Goal: Find specific page/section: Find specific page/section

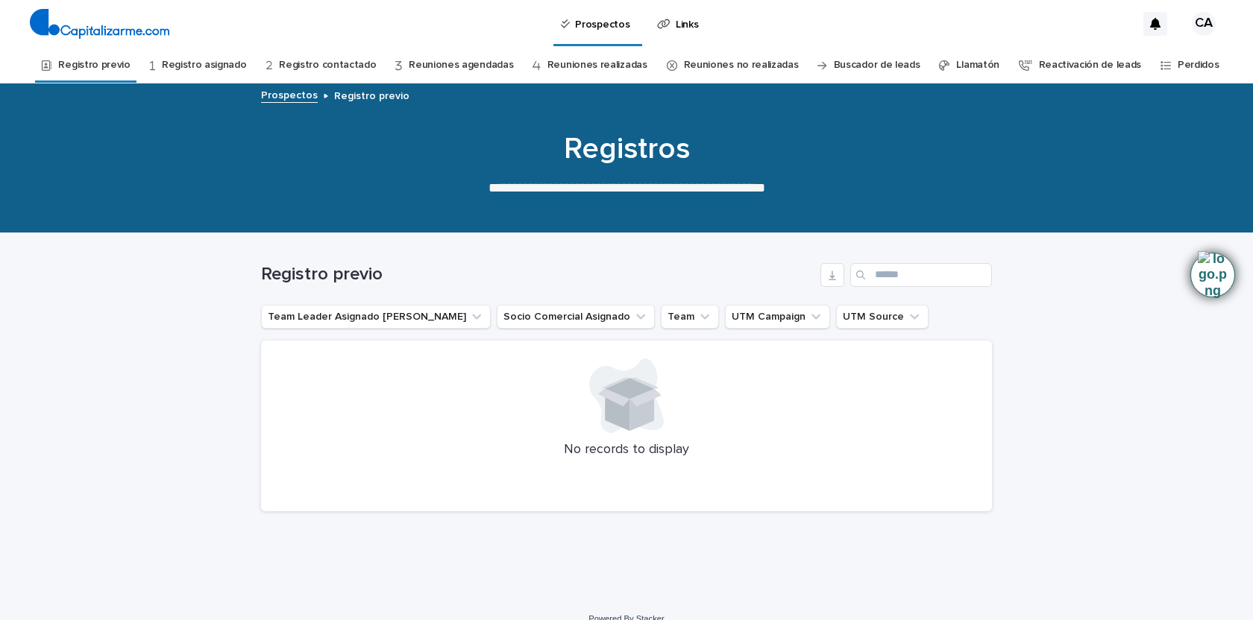
click at [189, 395] on div "Loading... Saving… Loading... Saving… Registro previo Team Leader Asignado LLam…" at bounding box center [626, 415] width 1253 height 365
click at [130, 60] on link "Registro previo" at bounding box center [94, 65] width 72 height 35
click at [130, 63] on link "Registro previo" at bounding box center [94, 65] width 72 height 35
click at [469, 319] on icon "Team Leader Asignado LLamados" at bounding box center [476, 316] width 15 height 15
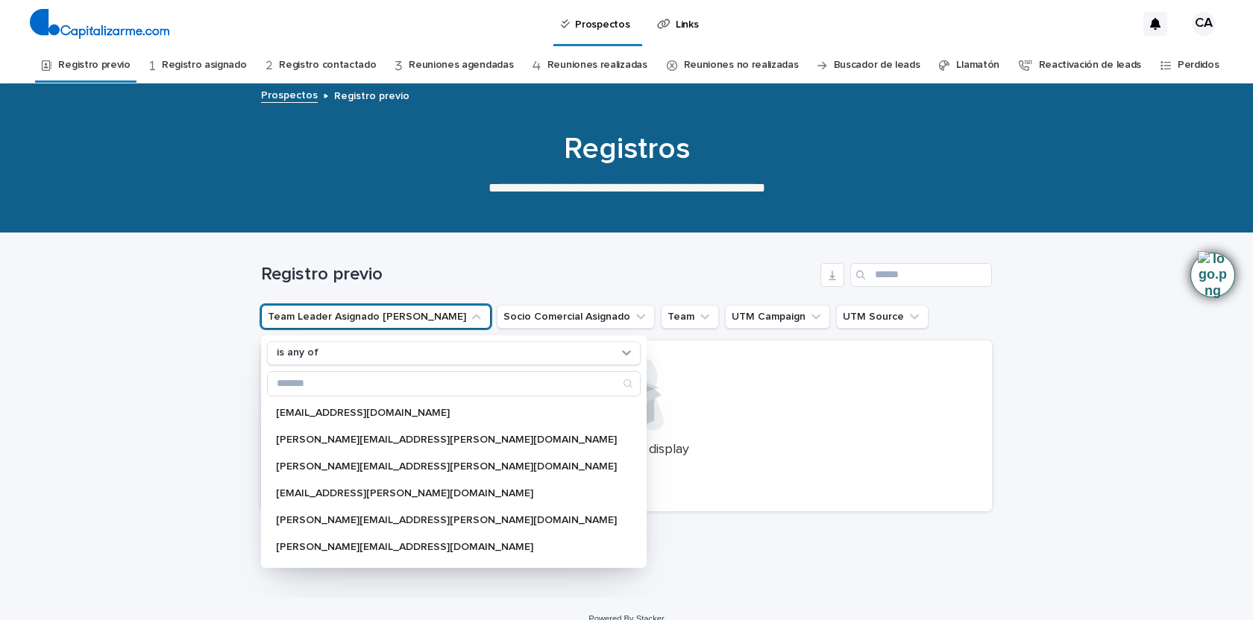
click at [107, 389] on div "Loading... Saving… Loading... Saving… Registro previo Team Leader Asignado LLam…" at bounding box center [626, 415] width 1253 height 365
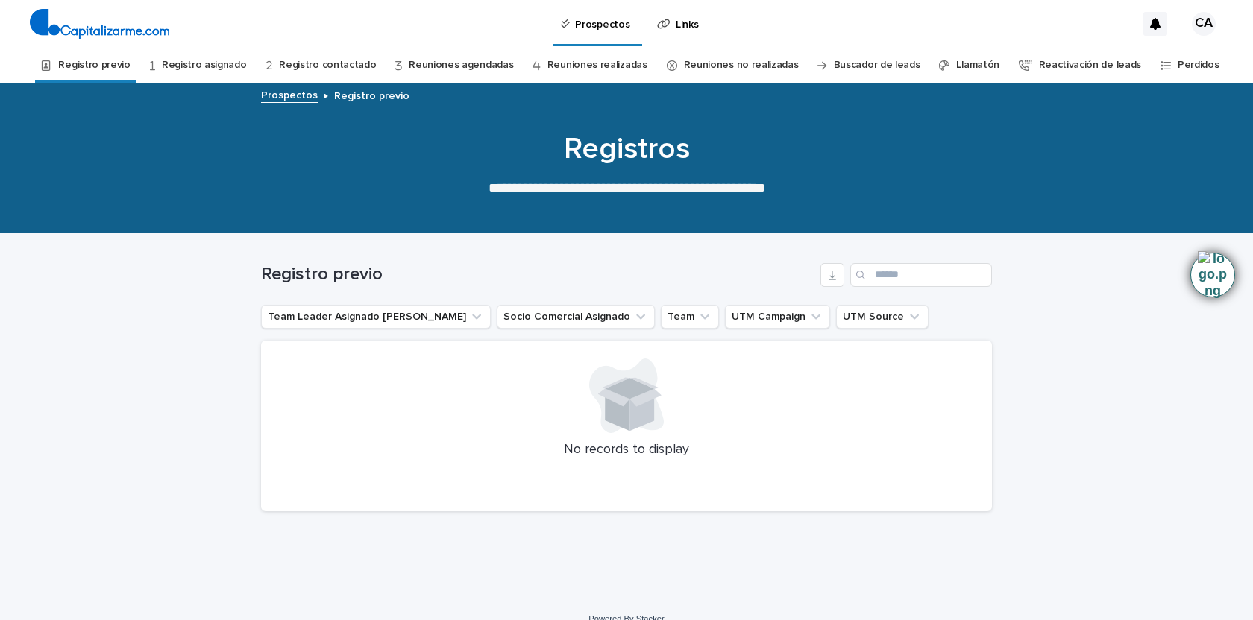
click at [478, 264] on h1 "Registro previo" at bounding box center [537, 275] width 553 height 22
click at [562, 315] on button "Socio Comercial Asignado" at bounding box center [576, 317] width 158 height 24
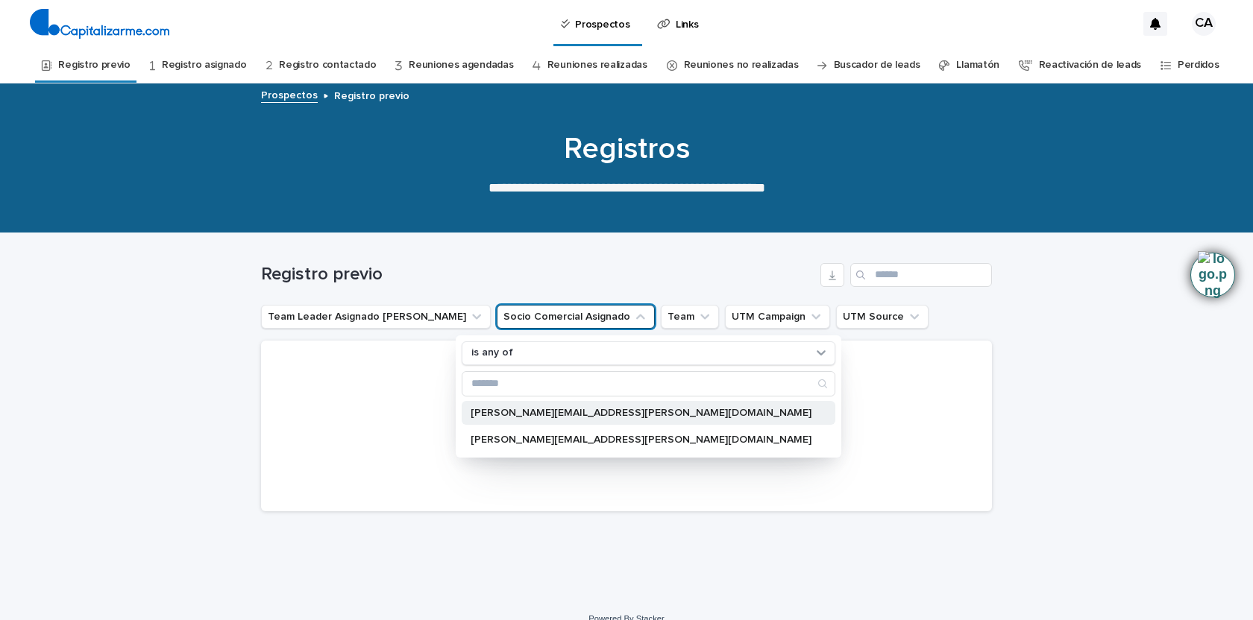
click at [536, 413] on p "[PERSON_NAME][EMAIL_ADDRESS][PERSON_NAME][DOMAIN_NAME]" at bounding box center [641, 413] width 341 height 10
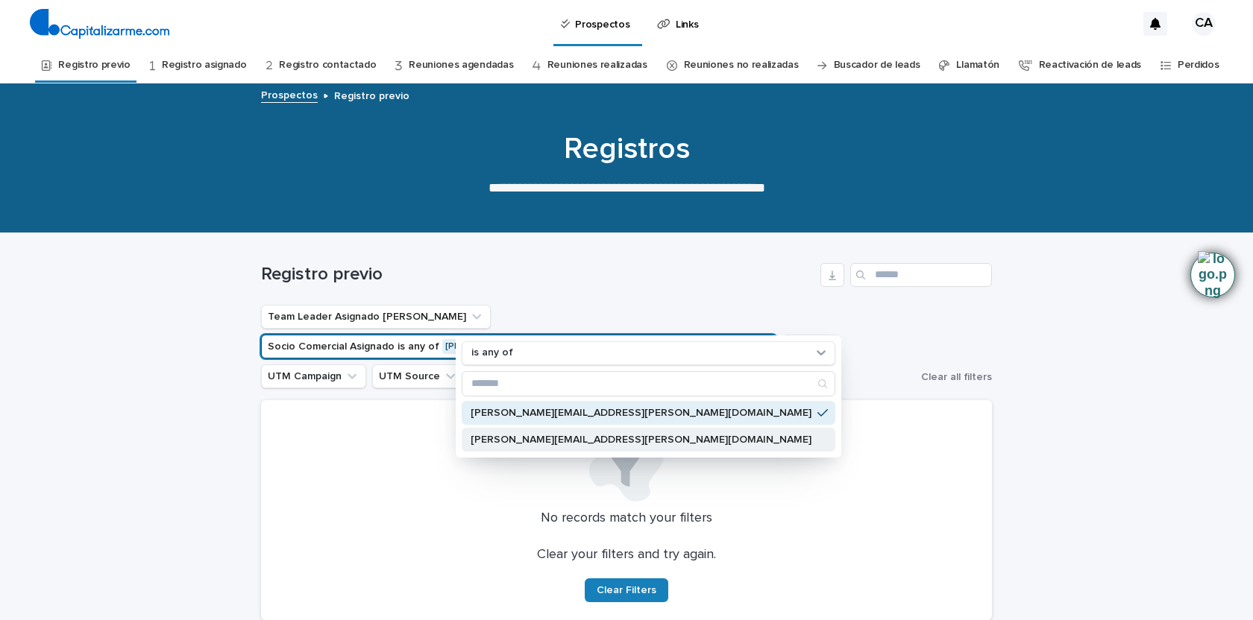
click at [539, 436] on p "[PERSON_NAME][EMAIL_ADDRESS][PERSON_NAME][DOMAIN_NAME]" at bounding box center [641, 440] width 341 height 10
click at [606, 410] on p "[PERSON_NAME][EMAIL_ADDRESS][PERSON_NAME][DOMAIN_NAME]" at bounding box center [641, 413] width 341 height 10
click at [708, 424] on div at bounding box center [626, 460] width 695 height 84
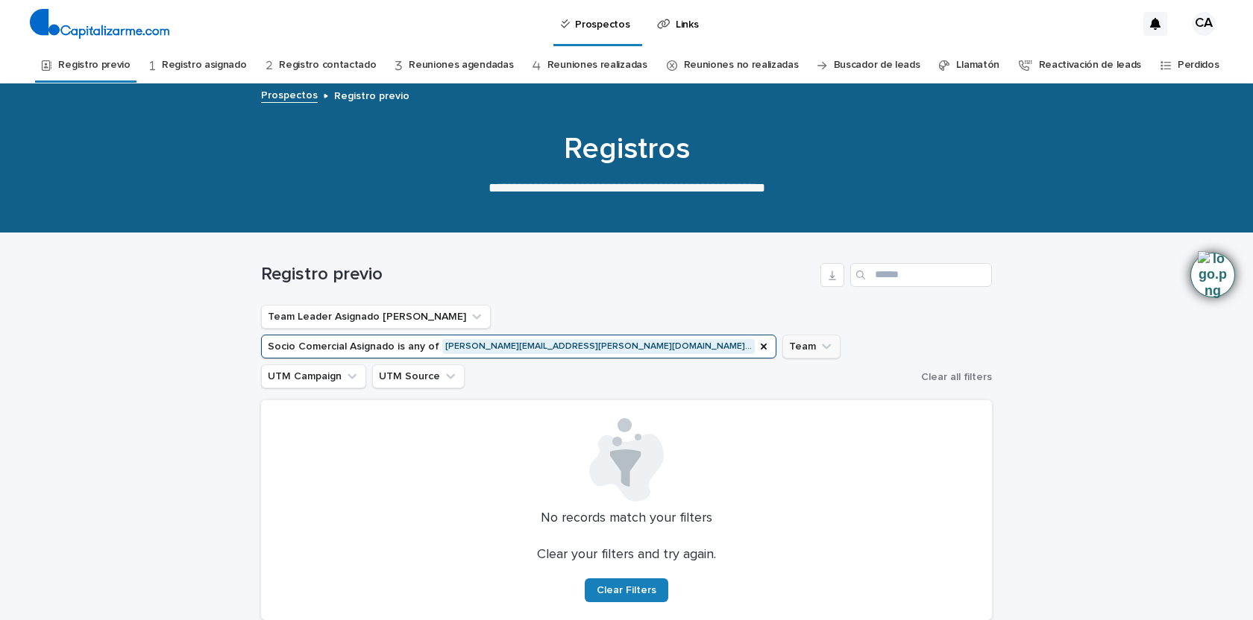
click at [826, 339] on icon "Team" at bounding box center [826, 346] width 15 height 15
click at [842, 389] on input at bounding box center [892, 384] width 189 height 24
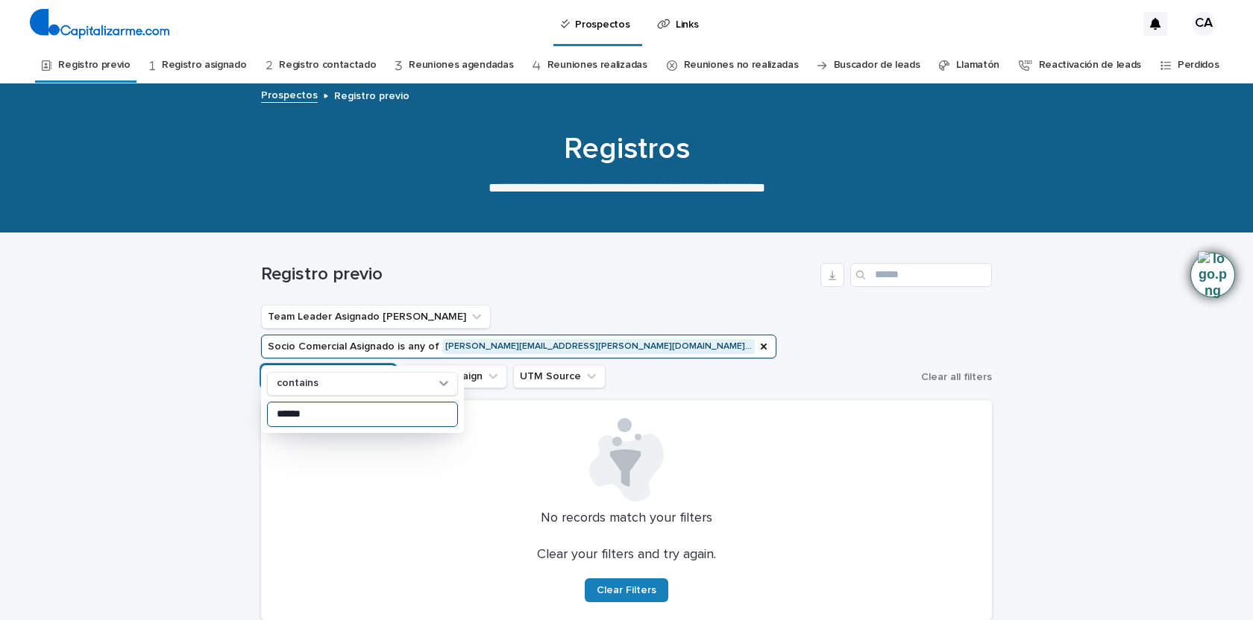
type input "******"
click at [364, 365] on button "Team contains vervar" at bounding box center [328, 377] width 135 height 24
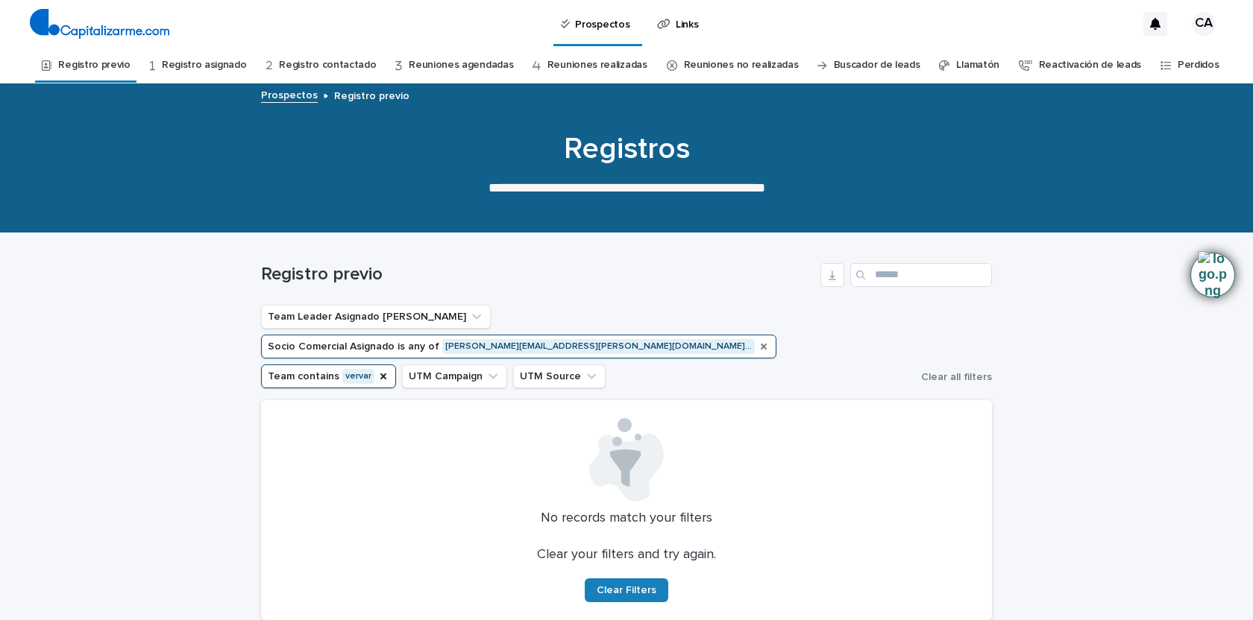
click at [770, 341] on icon "Socio Comercial Asignado" at bounding box center [764, 347] width 12 height 12
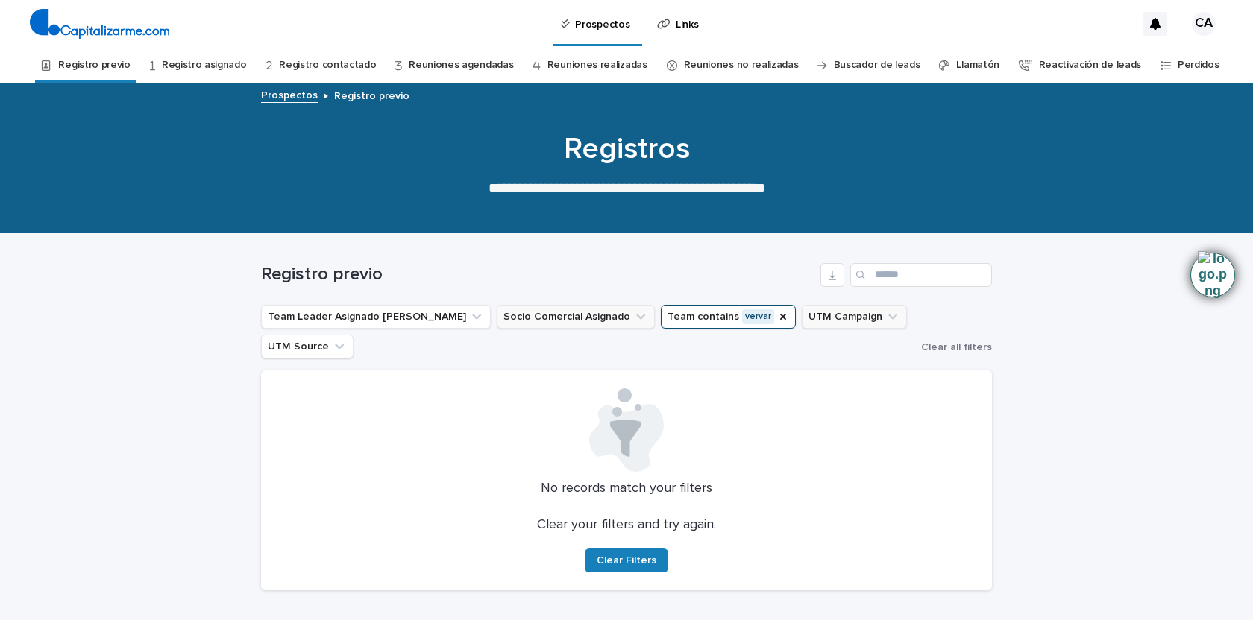
click at [777, 318] on icon "Team" at bounding box center [783, 317] width 12 height 12
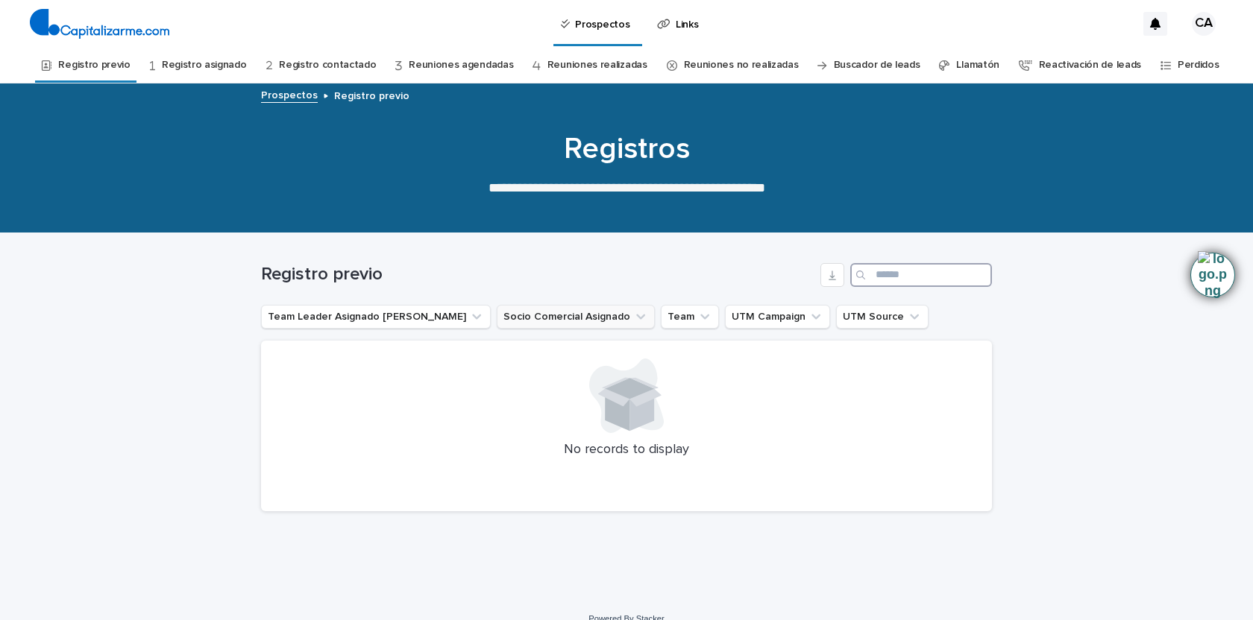
click at [890, 275] on input "Search" at bounding box center [921, 275] width 142 height 24
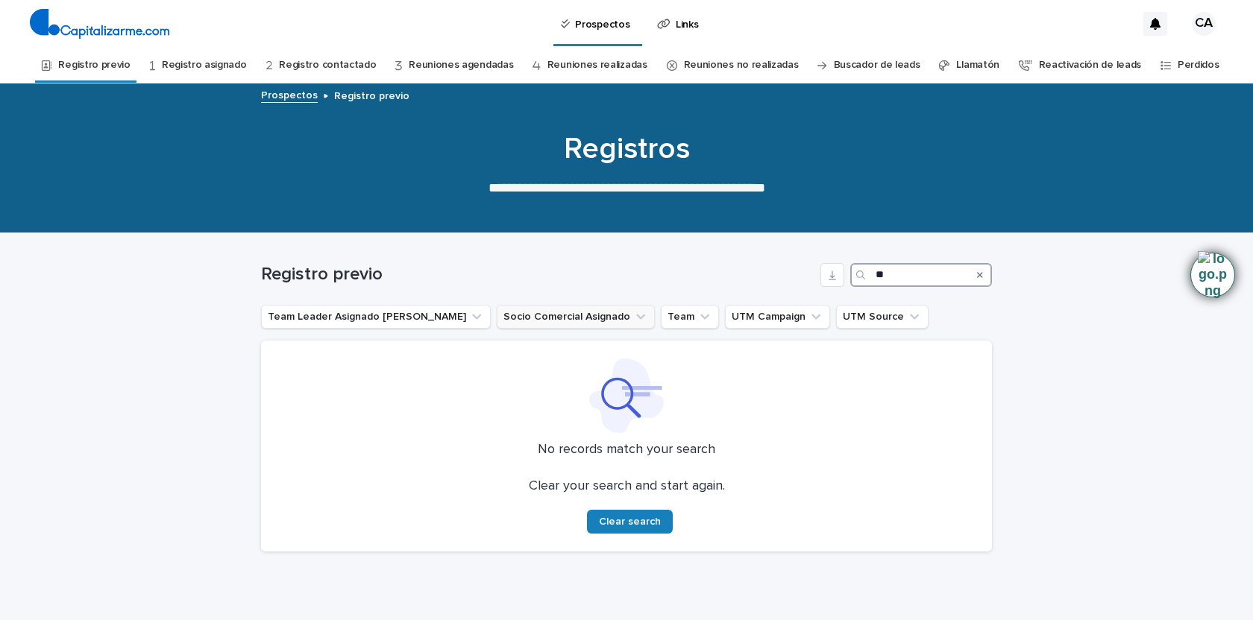
type input "*"
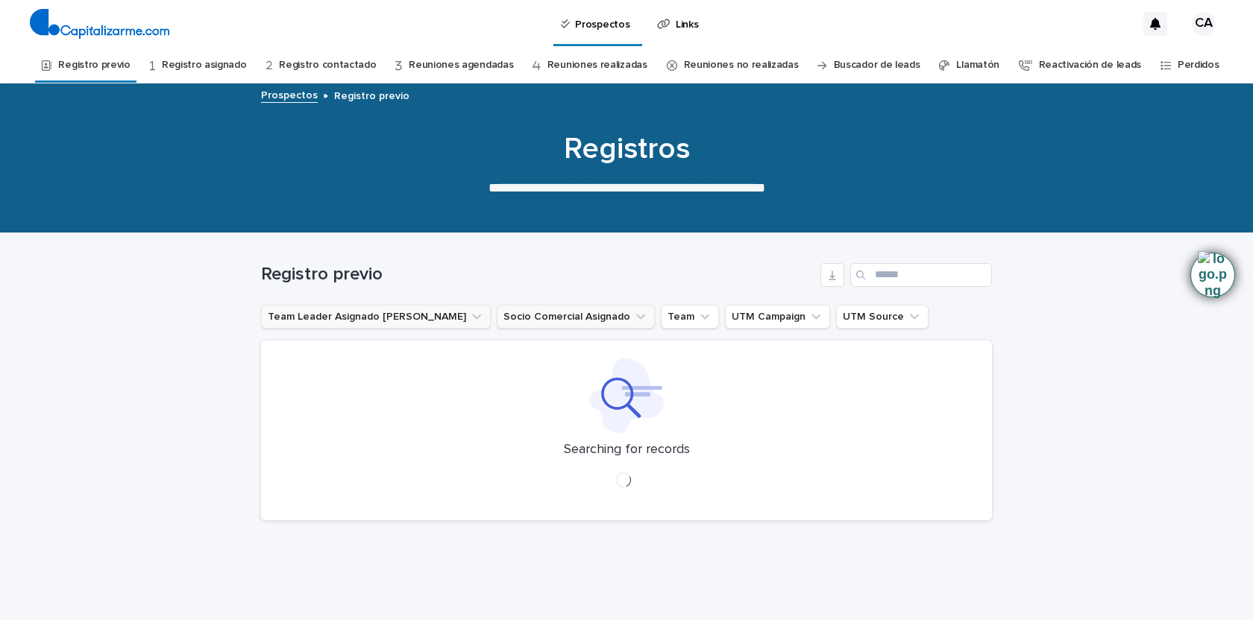
click at [336, 323] on button "Team Leader Asignado [PERSON_NAME]" at bounding box center [376, 317] width 230 height 24
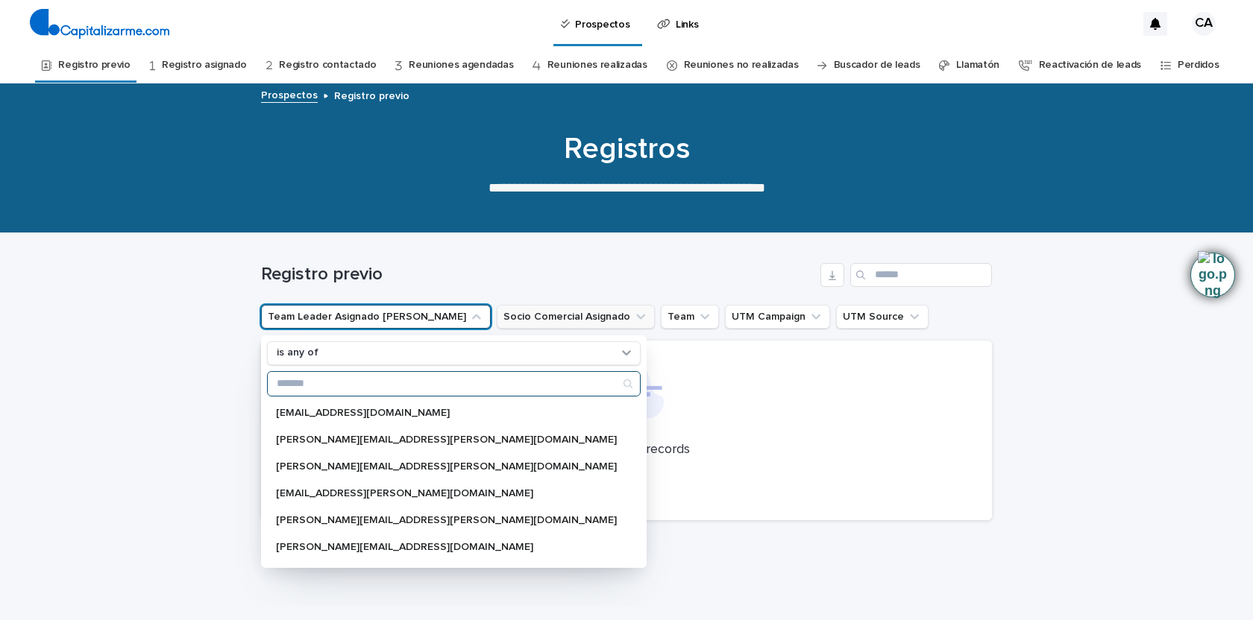
click at [322, 386] on input "Search" at bounding box center [454, 384] width 372 height 24
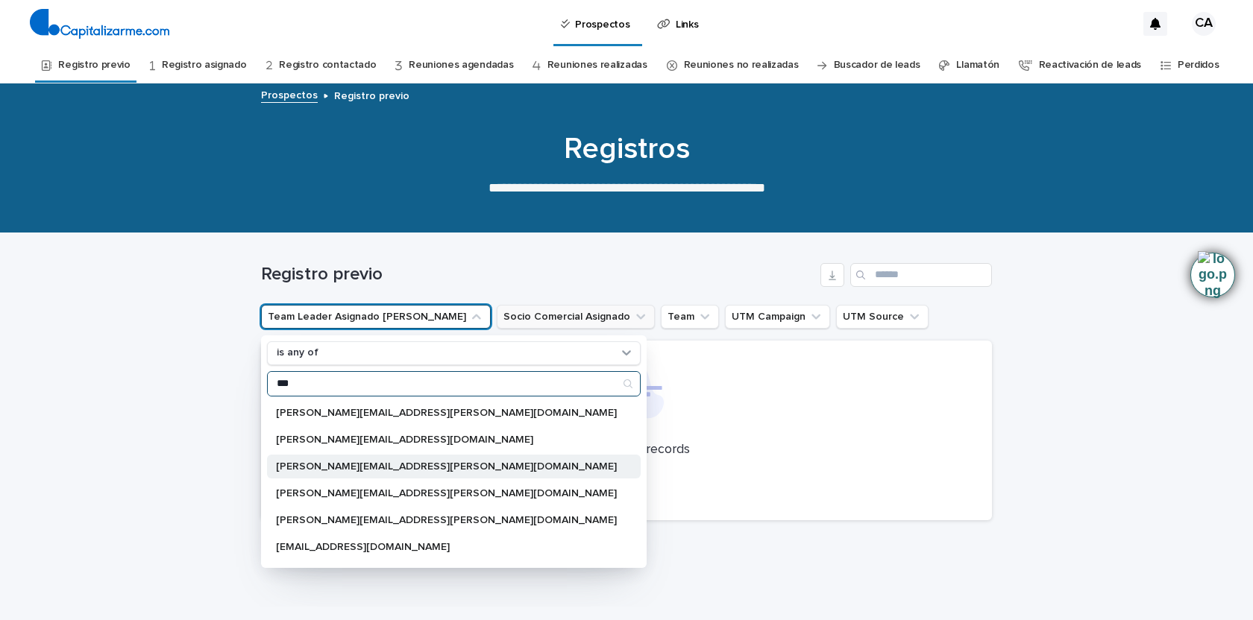
type input "***"
click at [323, 470] on p "[PERSON_NAME][EMAIL_ADDRESS][PERSON_NAME][DOMAIN_NAME]" at bounding box center [446, 467] width 341 height 10
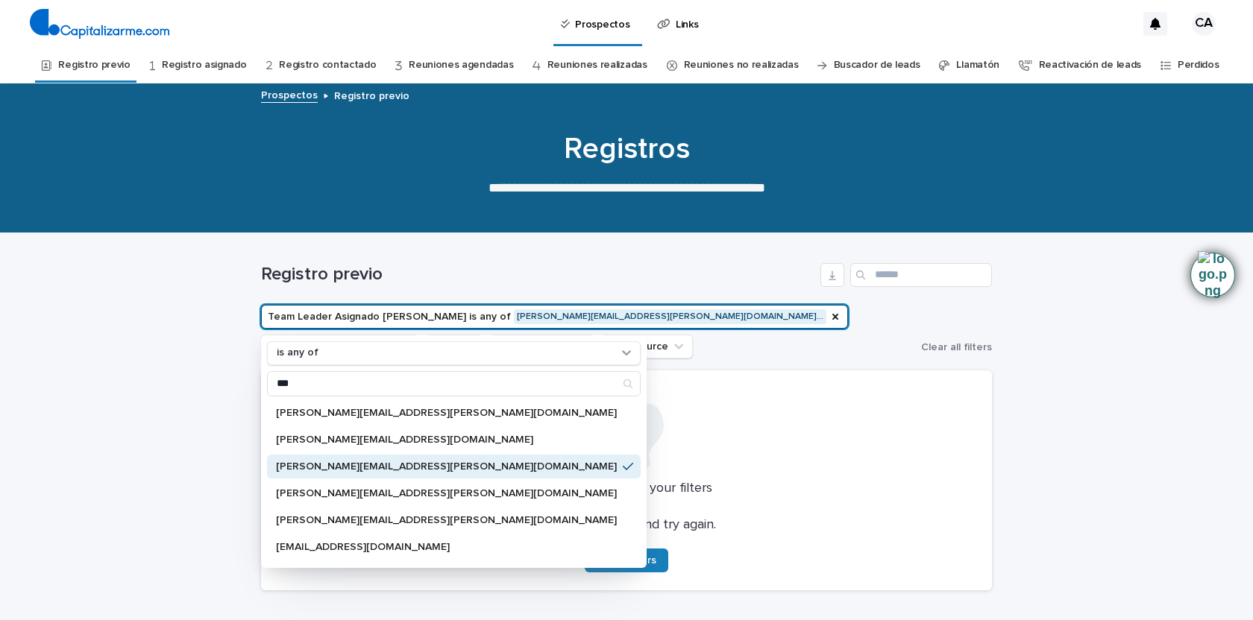
click at [531, 592] on div "Registro previo Team Leader Asignado LLamados is any of [PERSON_NAME][EMAIL_ADD…" at bounding box center [626, 417] width 731 height 369
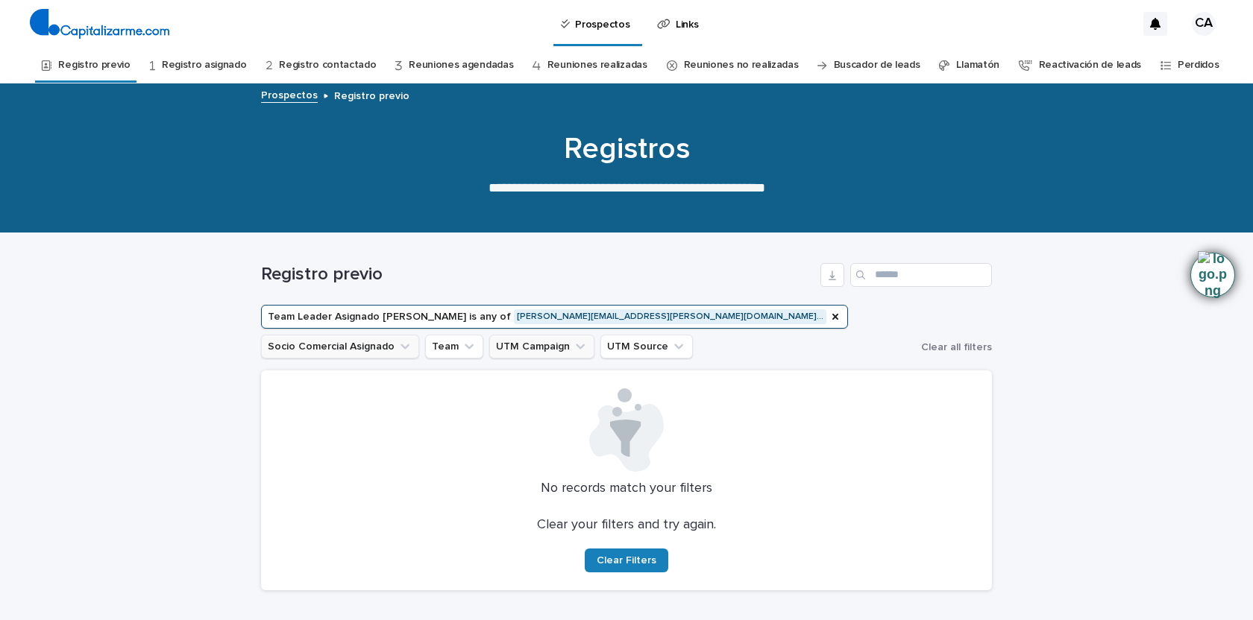
click at [576, 346] on icon "UTM Campaign" at bounding box center [580, 346] width 9 height 5
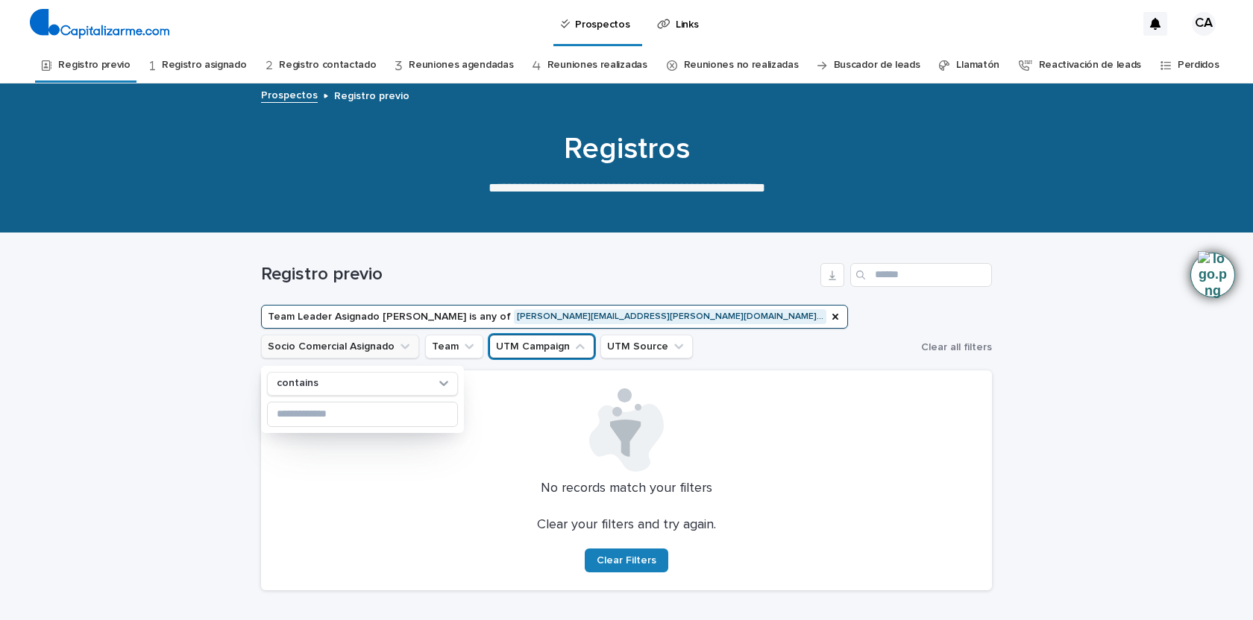
click at [491, 352] on ul "Team Leader Asignado [PERSON_NAME] is any of [PERSON_NAME][EMAIL_ADDRESS][PERSO…" at bounding box center [588, 332] width 660 height 60
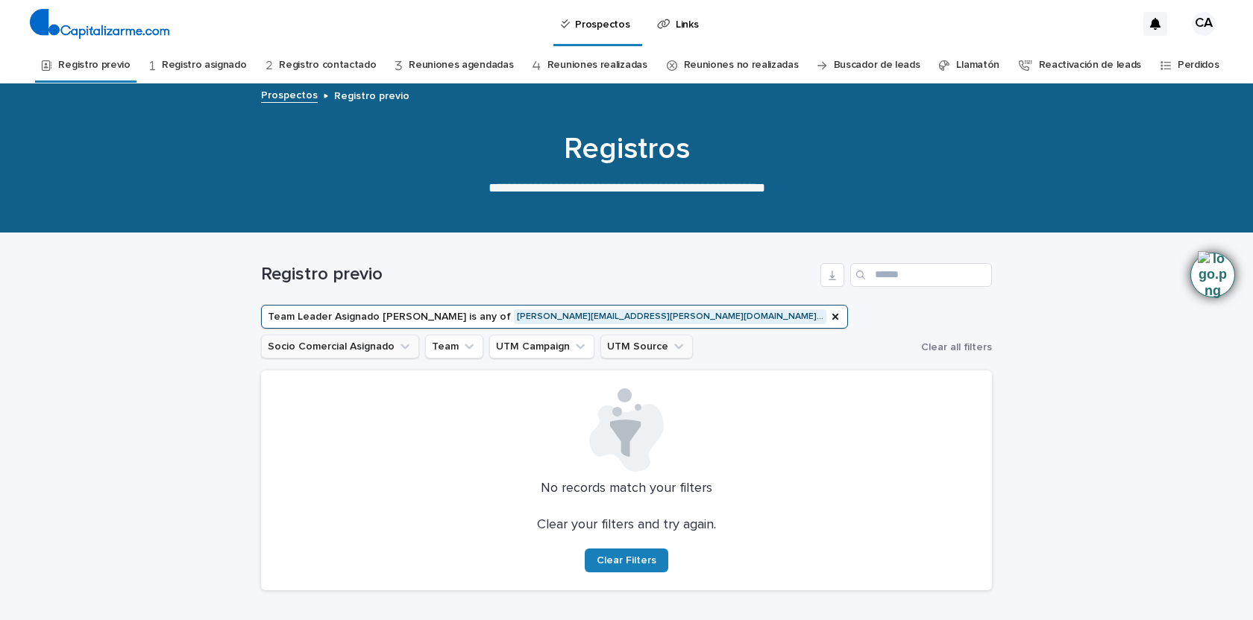
click at [671, 348] on icon "UTM Source" at bounding box center [678, 346] width 15 height 15
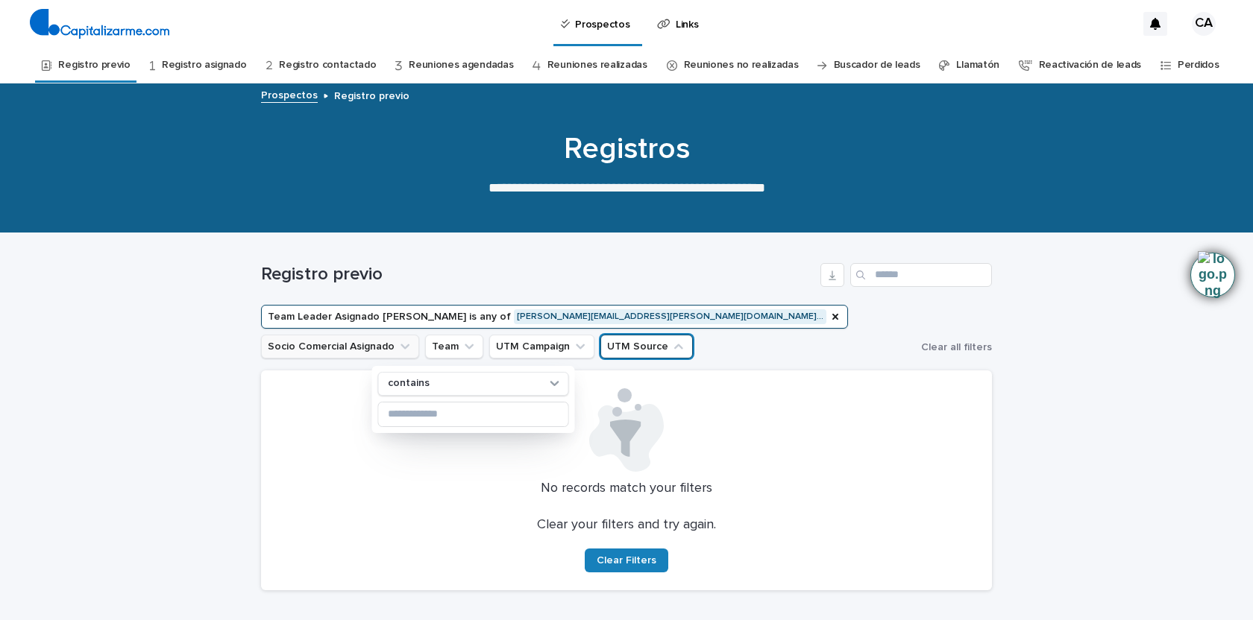
click at [507, 348] on ul "Team Leader Asignado [PERSON_NAME] is any of [PERSON_NAME][EMAIL_ADDRESS][PERSO…" at bounding box center [588, 332] width 660 height 60
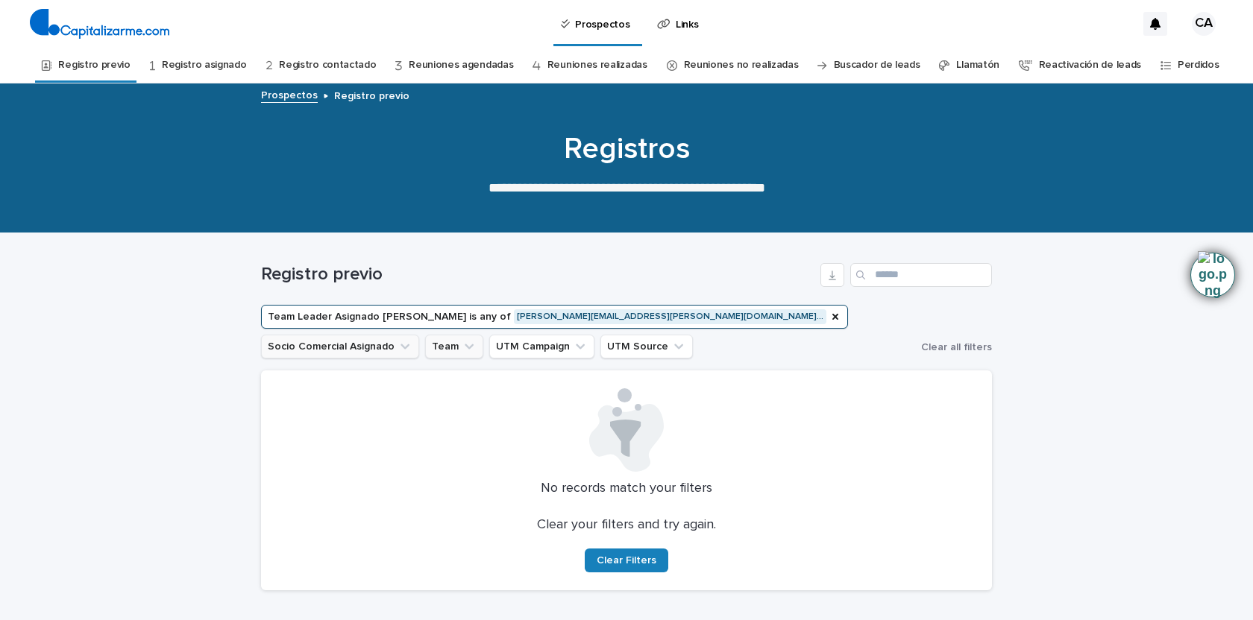
click at [483, 335] on button "Team" at bounding box center [454, 347] width 58 height 24
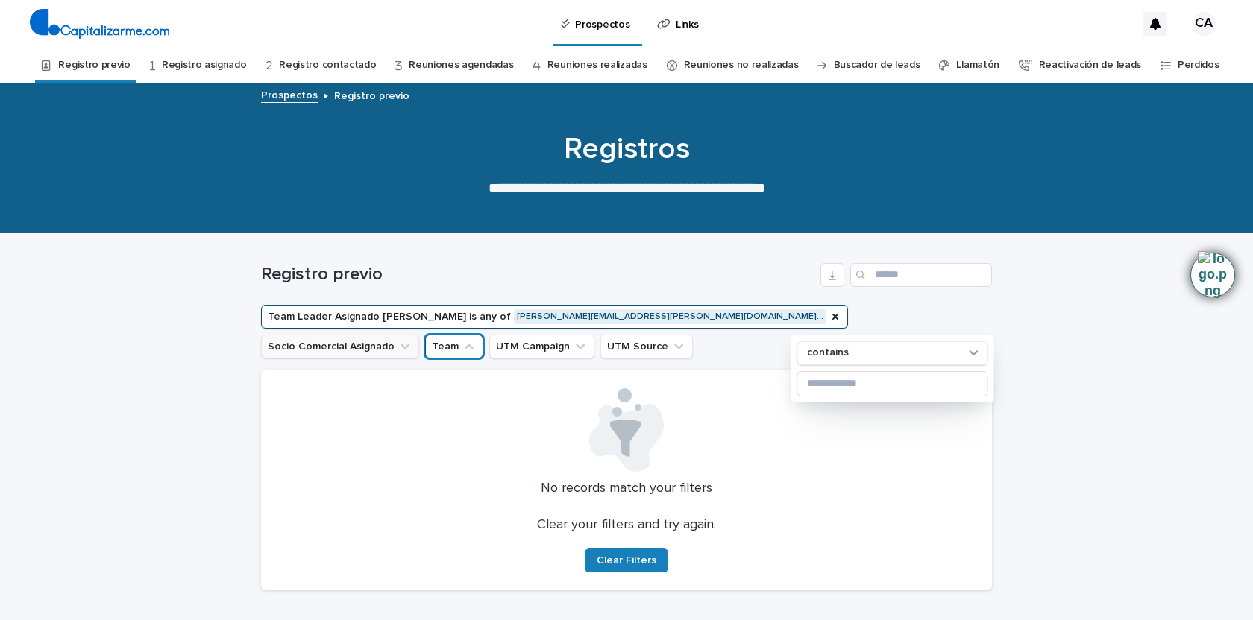
click at [700, 345] on ul "Team Leader Asignado [PERSON_NAME] is any of [PERSON_NAME][EMAIL_ADDRESS][PERSO…" at bounding box center [588, 332] width 660 height 60
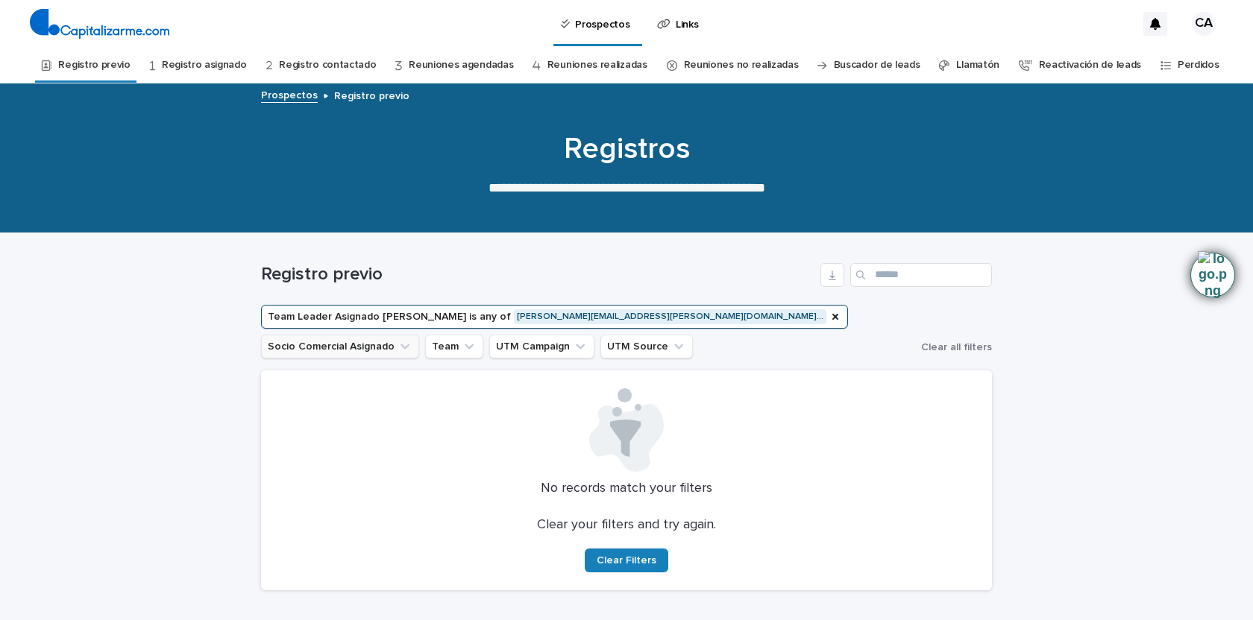
click at [419, 335] on button "Socio Comercial Asignado" at bounding box center [340, 347] width 158 height 24
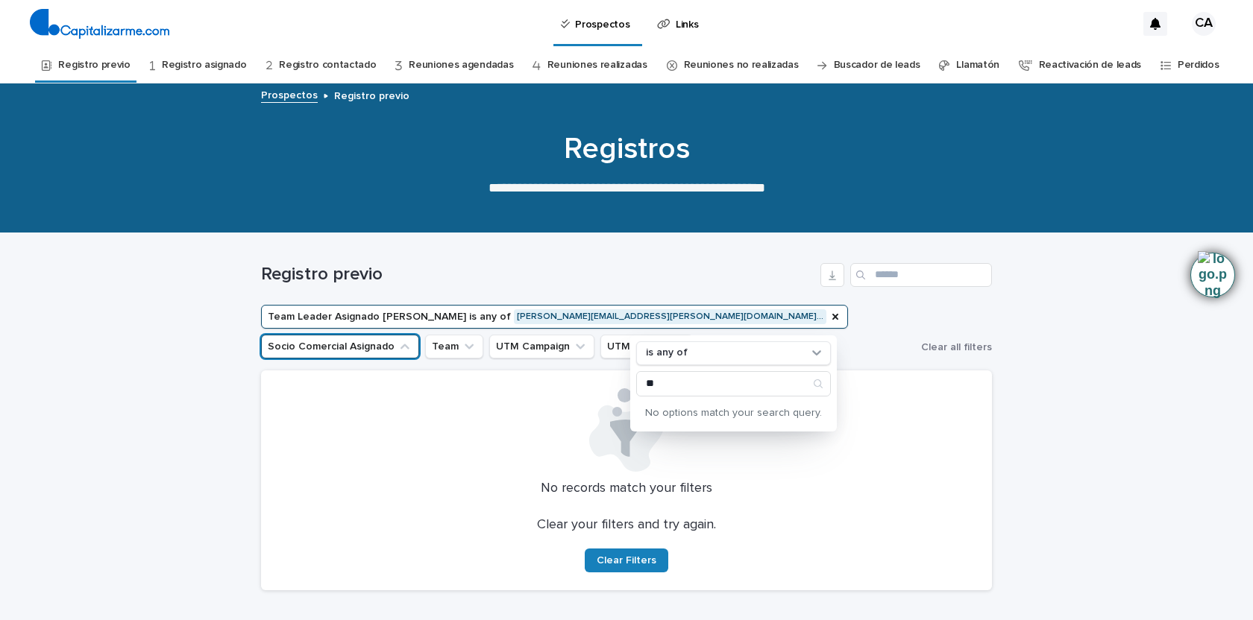
type input "*"
